Goal: Task Accomplishment & Management: Complete application form

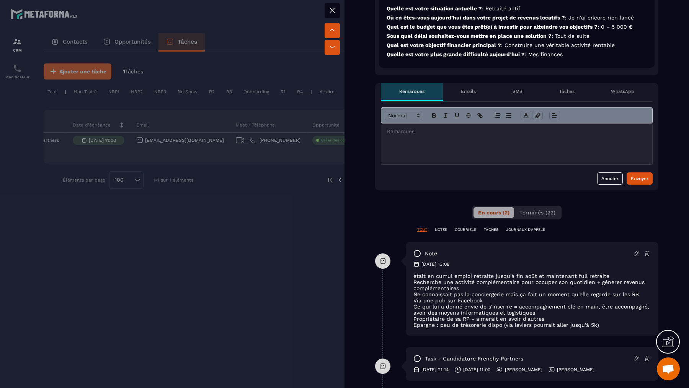
scroll to position [301, 0]
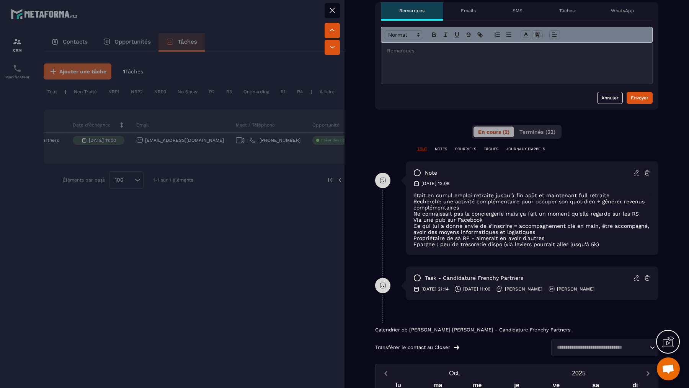
click at [492, 57] on div at bounding box center [516, 63] width 271 height 41
click at [649, 101] on button "Envoyer" at bounding box center [639, 98] width 26 height 12
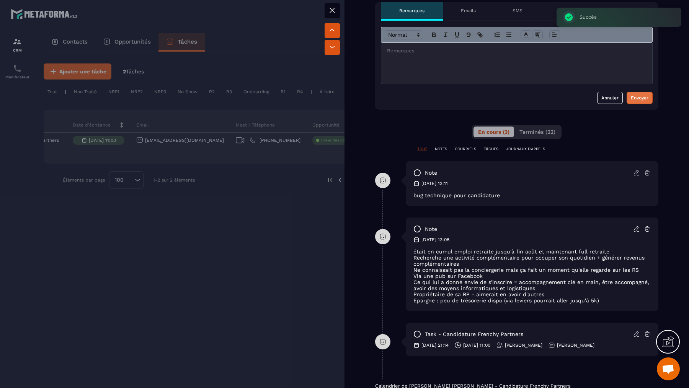
scroll to position [0, 0]
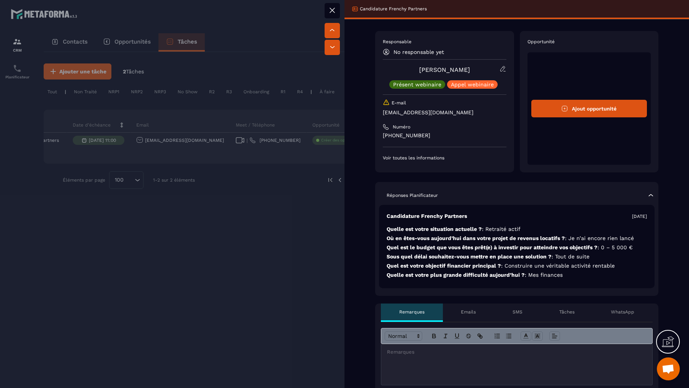
click at [264, 224] on div at bounding box center [344, 194] width 689 height 388
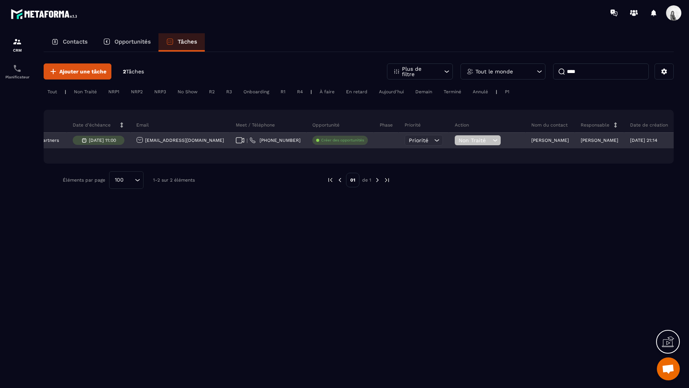
click at [458, 141] on span "Non Traité" at bounding box center [474, 140] width 32 height 6
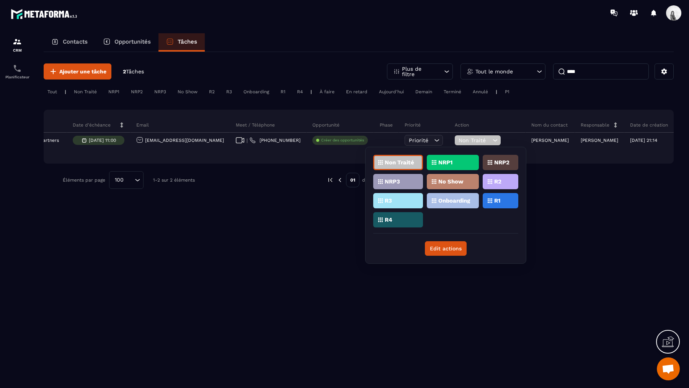
click at [498, 194] on div "R1" at bounding box center [500, 200] width 36 height 15
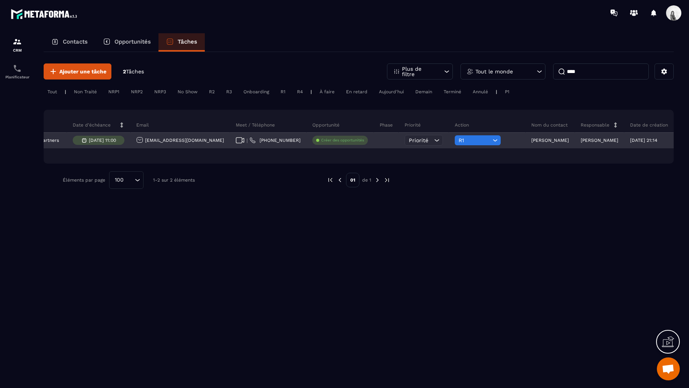
click at [525, 137] on div "[PERSON_NAME]" at bounding box center [549, 140] width 49 height 15
click at [531, 141] on p "[PERSON_NAME]" at bounding box center [549, 140] width 37 height 5
